Goal: Information Seeking & Learning: Check status

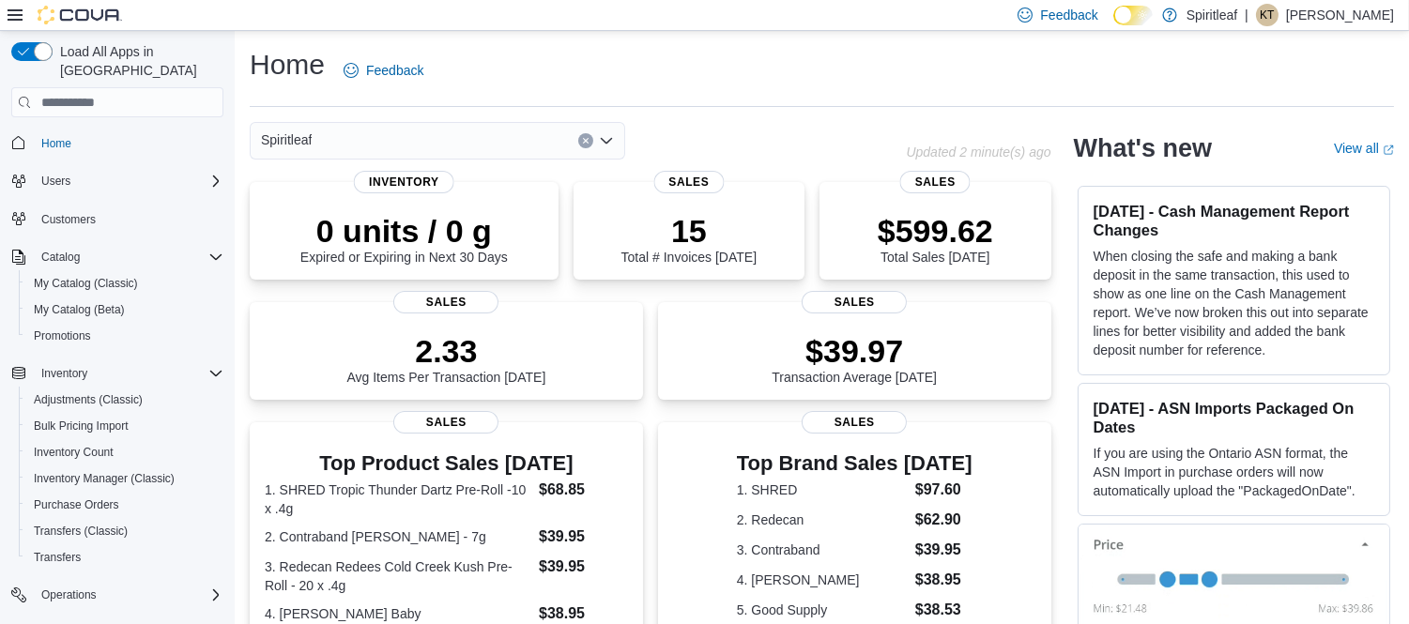
click at [616, 98] on div "Home Feedback" at bounding box center [822, 76] width 1144 height 61
click at [420, 573] on dt "3. Redecan Redees Cold Creek Kush Pre-Roll - 20 x .4g" at bounding box center [398, 575] width 267 height 38
click at [690, 563] on div "Top Brand Sales Today 1. SHRED $97.60 2. Redecan $62.90 3. Contraband $39.95 4.…" at bounding box center [854, 531] width 363 height 176
click at [533, 70] on div "Home Feedback" at bounding box center [822, 70] width 1144 height 49
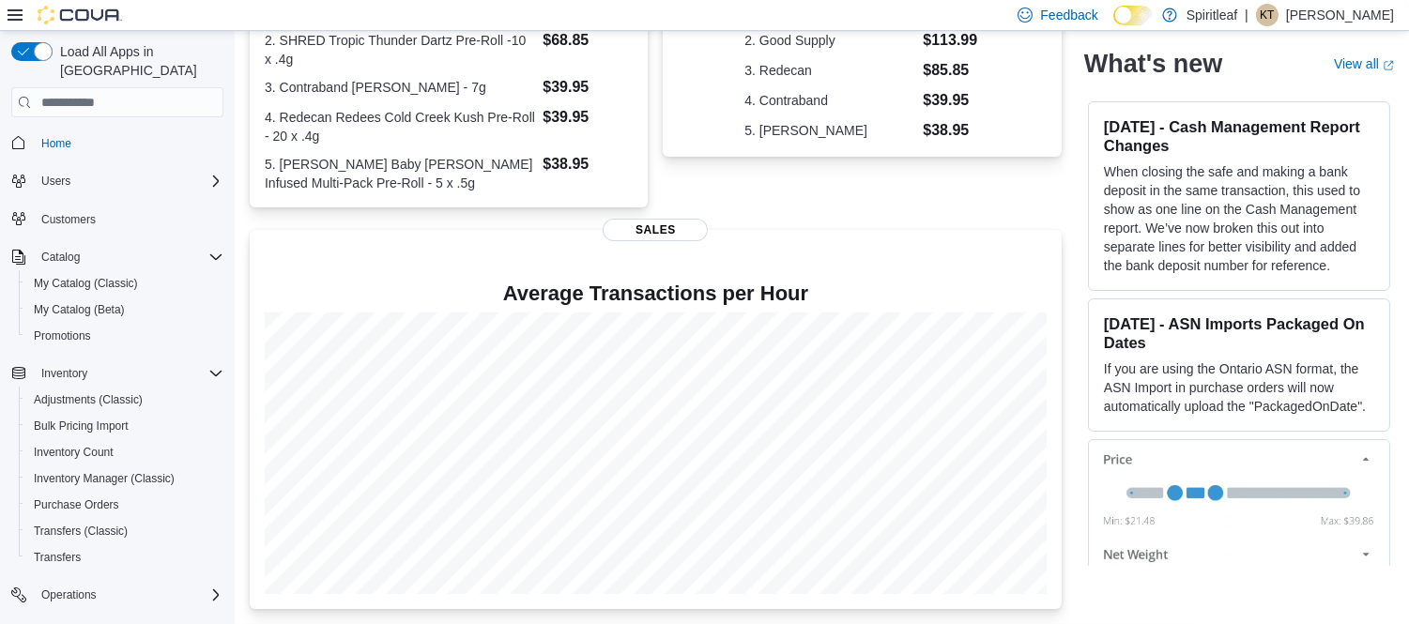
scroll to position [480, 0]
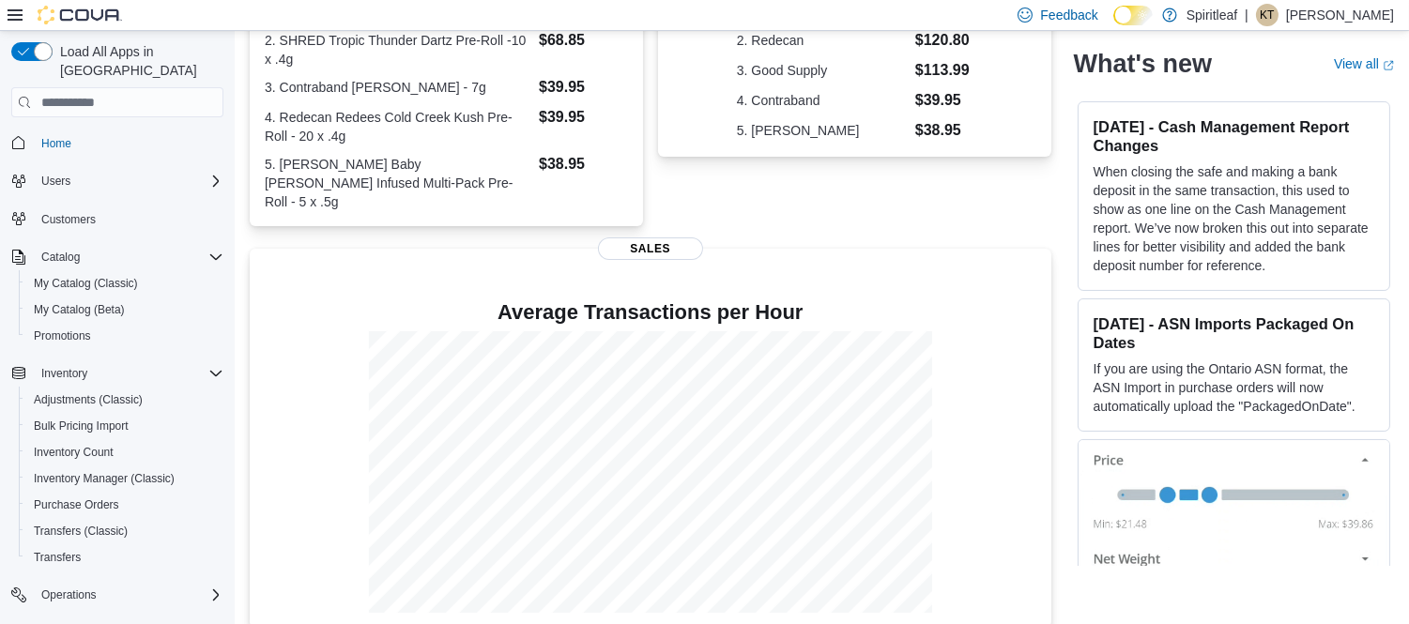
click at [1014, 173] on div "Top Brand Sales Today 1. SHRED $122.60 2. Redecan $120.80 3. Good Supply $113.9…" at bounding box center [854, 84] width 393 height 283
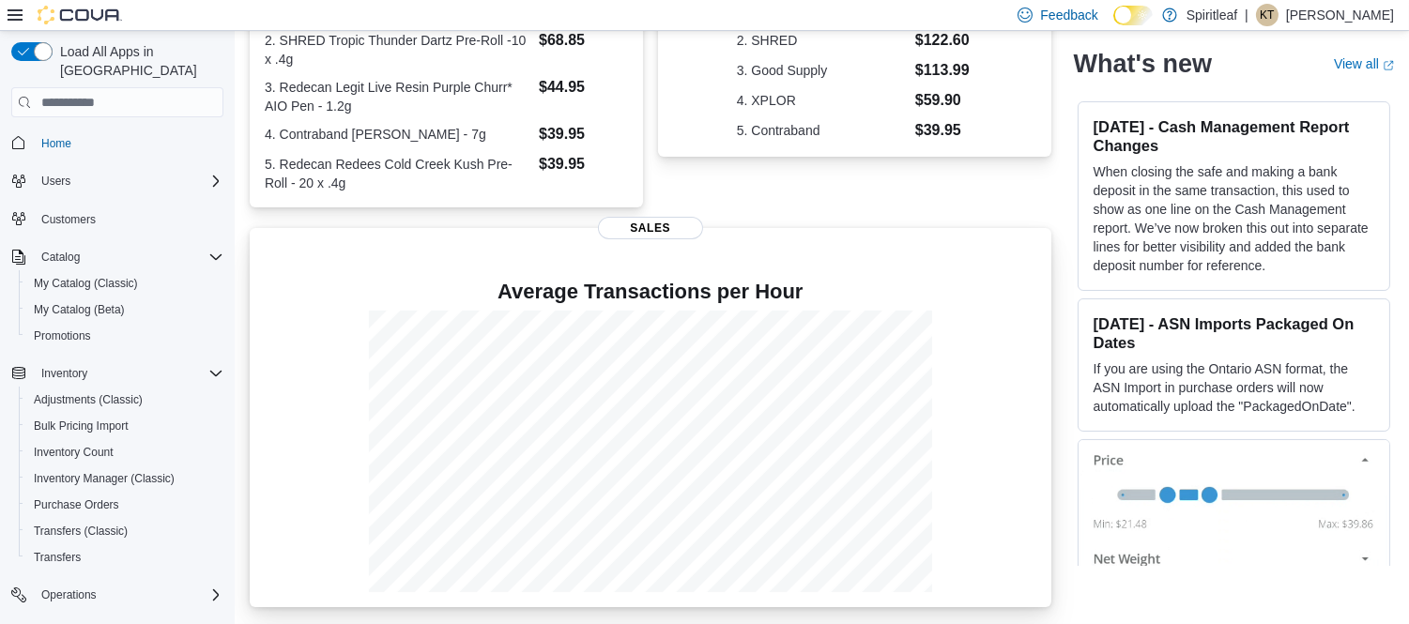
click at [873, 248] on div "Average Transactions per Hour Sales" at bounding box center [651, 417] width 802 height 379
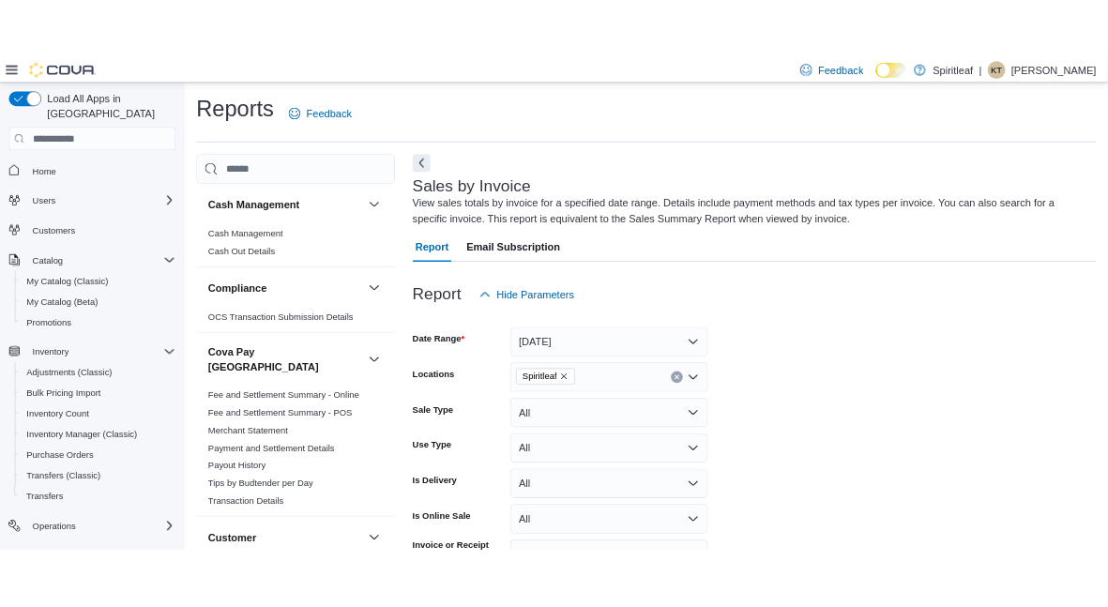
scroll to position [62, 0]
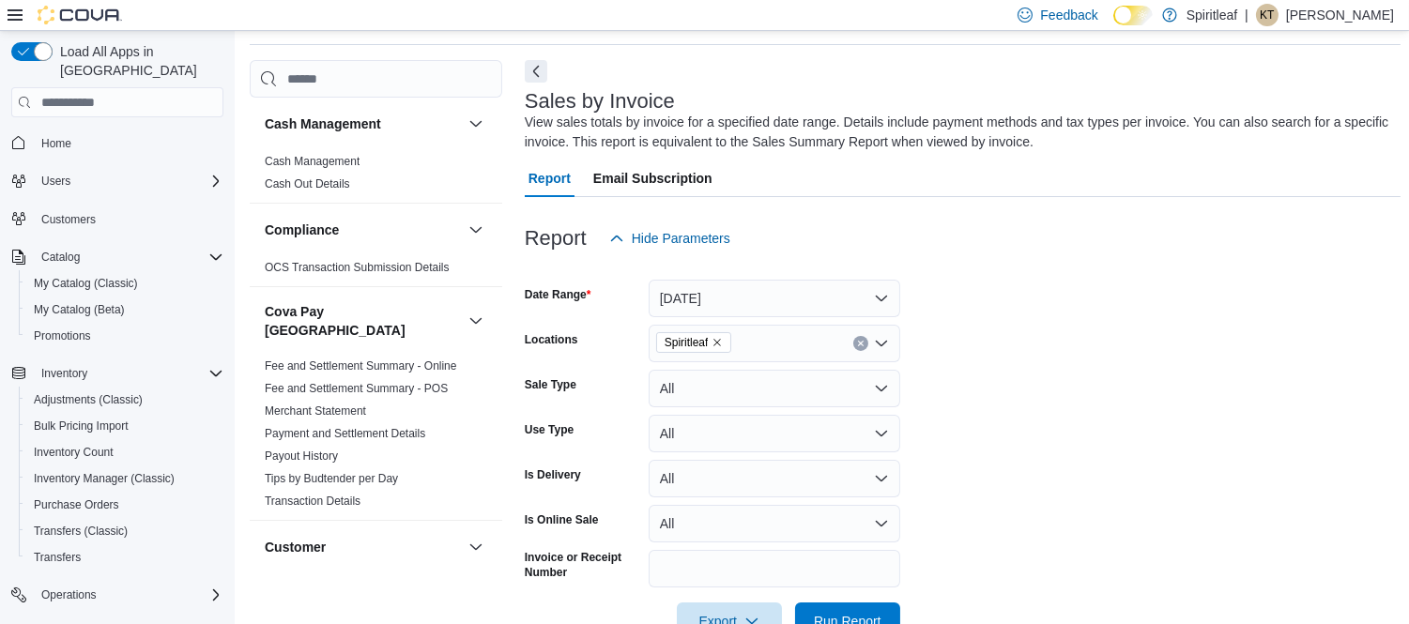
drag, startPoint x: 1376, startPoint y: 286, endPoint x: 1364, endPoint y: 289, distance: 12.5
click at [1376, 286] on form "Date Range [DATE] Locations Spiritleaf Sale Type All Use Type All Is Delivery A…" at bounding box center [963, 448] width 877 height 383
click at [1103, 400] on form "Date Range [DATE] Locations Spiritleaf Sale Type All Use Type All Is Delivery A…" at bounding box center [963, 448] width 877 height 383
click at [1148, 340] on form "Date Range [DATE] Locations Spiritleaf Sale Type All Use Type All Is Delivery A…" at bounding box center [963, 448] width 877 height 383
click at [1244, 369] on form "Date Range [DATE] Locations Spiritleaf Sale Type All Use Type All Is Delivery A…" at bounding box center [963, 448] width 877 height 383
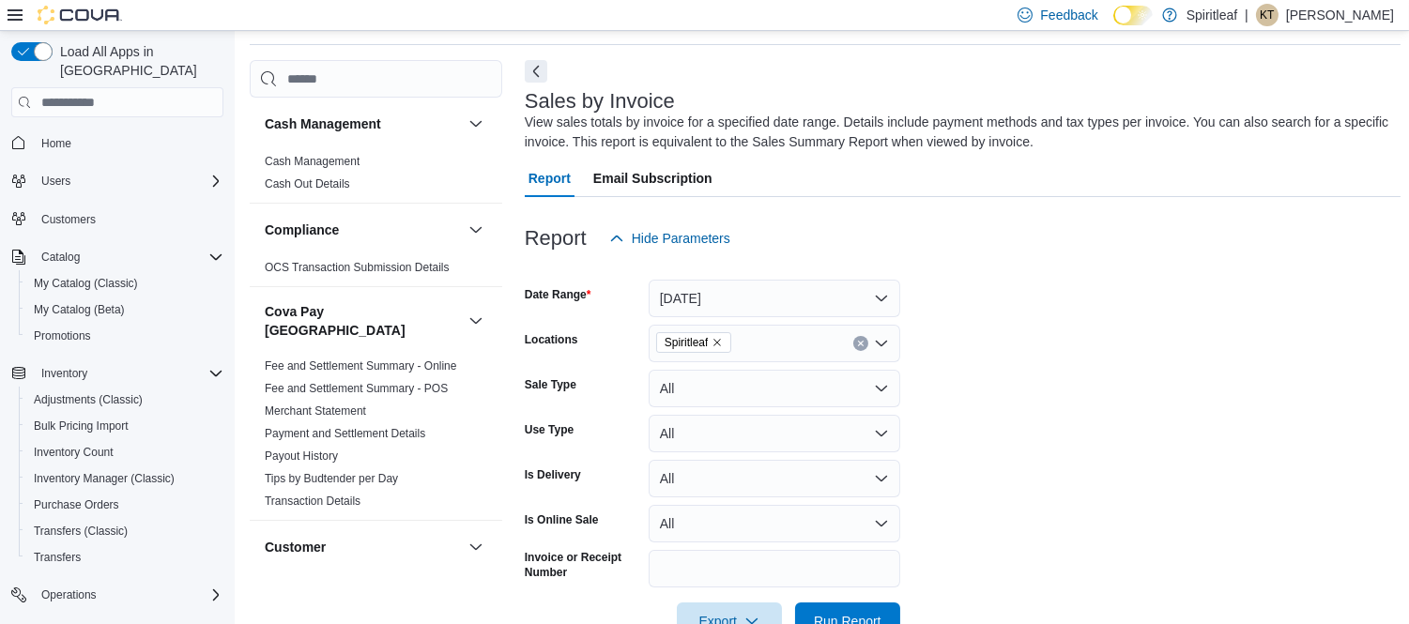
click at [1349, 423] on form "Date Range [DATE] Locations Spiritleaf Sale Type All Use Type All Is Delivery A…" at bounding box center [963, 448] width 877 height 383
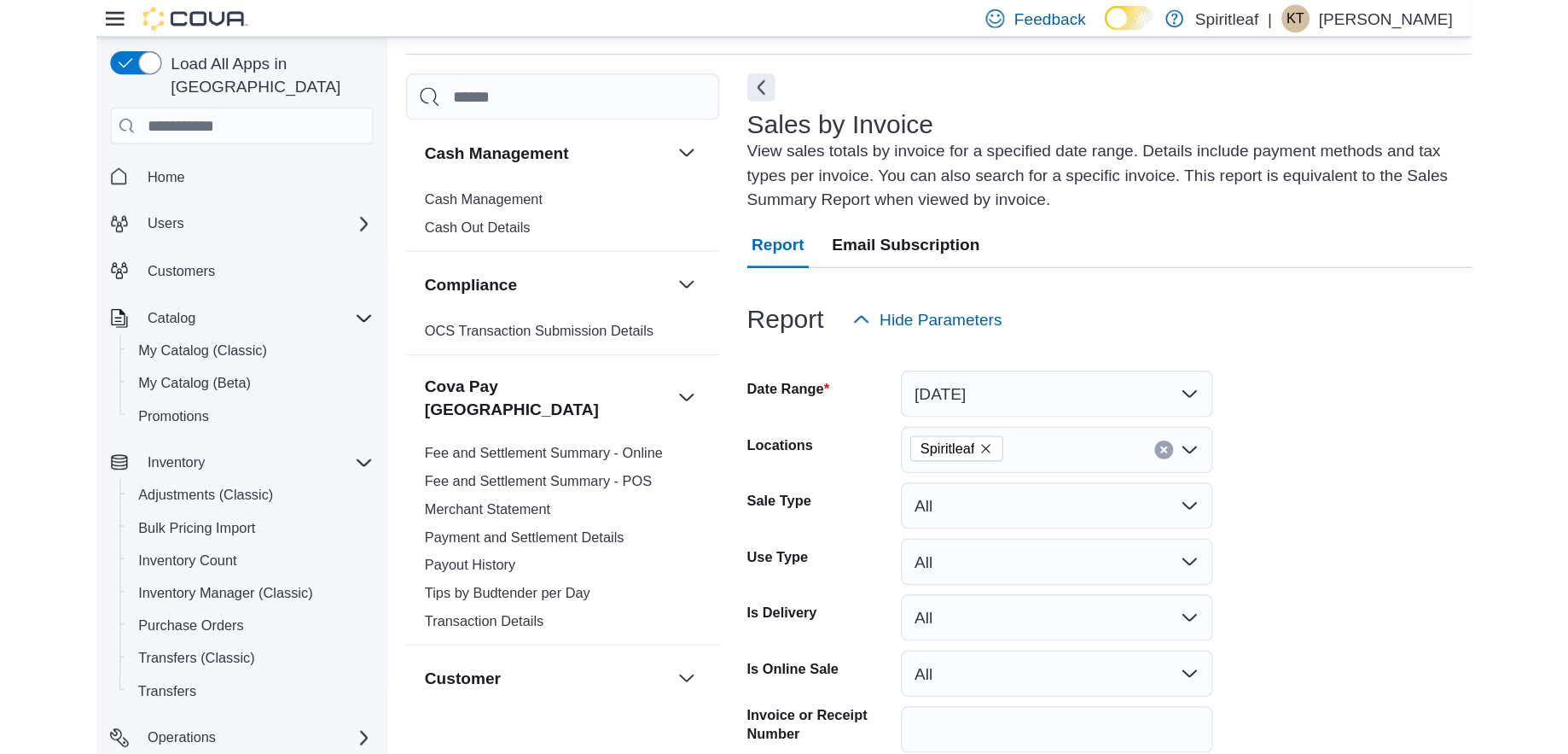
scroll to position [95, 0]
